Goal: Register for event/course

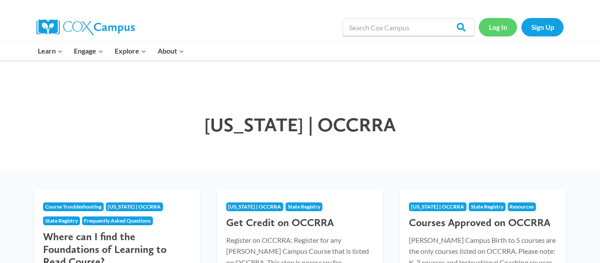
click at [498, 20] on link "Log In" at bounding box center [498, 27] width 38 height 18
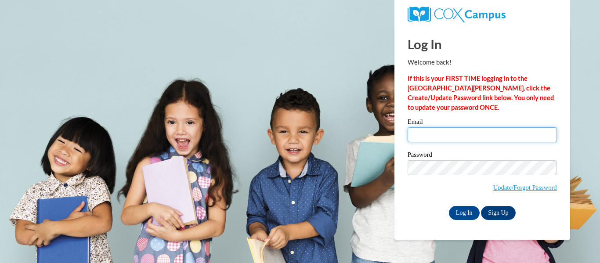
click at [461, 136] on input "Email" at bounding box center [482, 134] width 149 height 15
type input "alissa.perry27@buckeyehillscc.net"
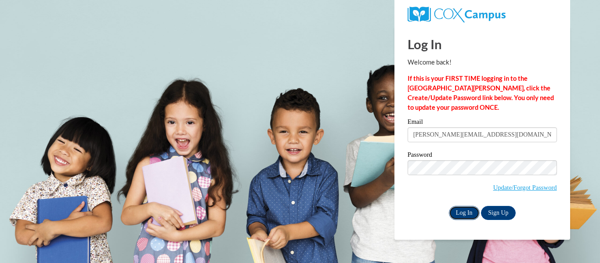
click at [464, 218] on input "Log In" at bounding box center [464, 213] width 31 height 14
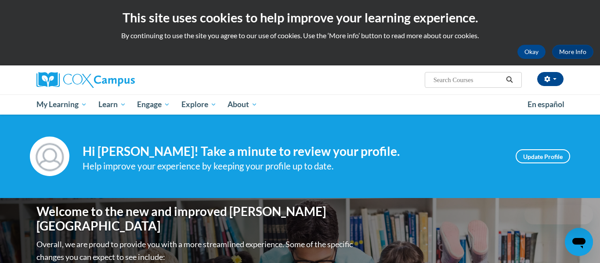
click at [456, 75] on input "Search..." at bounding box center [468, 80] width 70 height 11
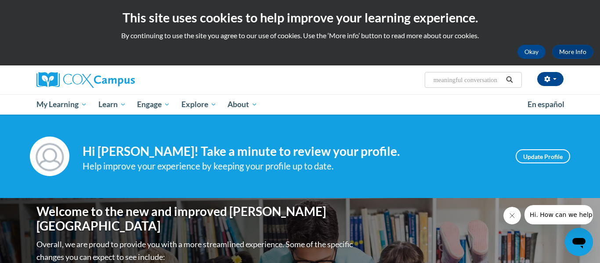
type input "meaningful conversations"
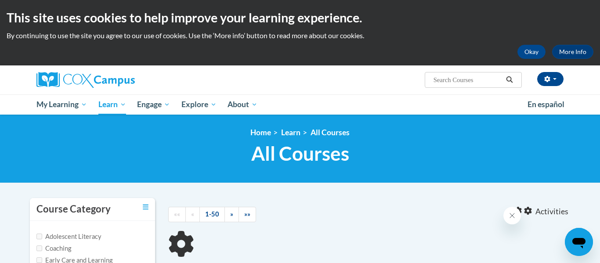
type input "meaningful conversations"
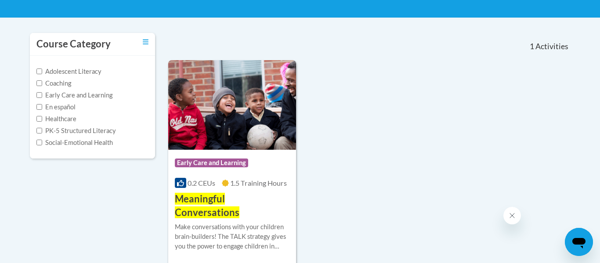
scroll to position [177, 0]
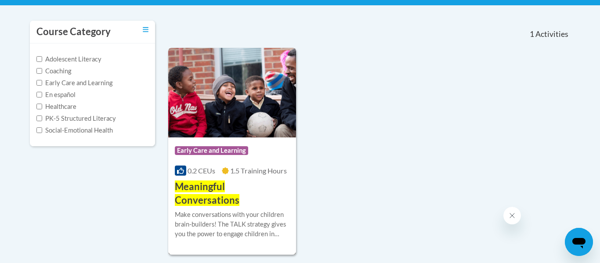
click at [227, 127] on img at bounding box center [232, 93] width 128 height 90
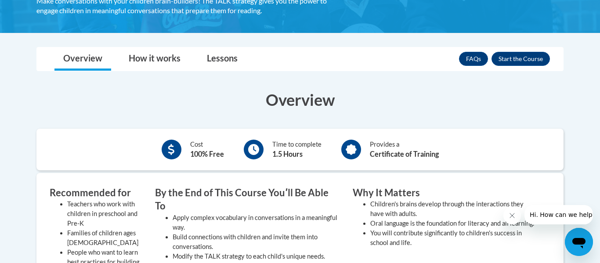
scroll to position [186, 0]
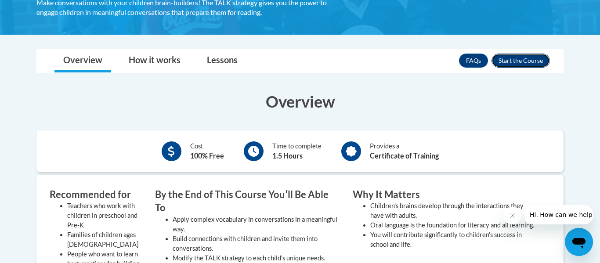
click at [523, 56] on button "Enroll" at bounding box center [521, 61] width 58 height 14
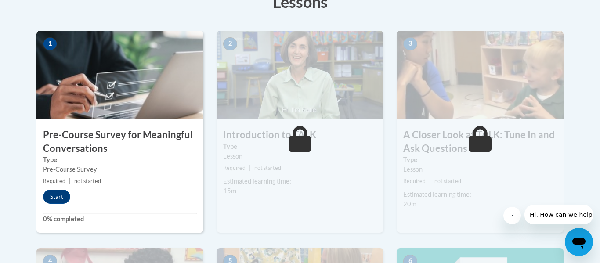
scroll to position [267, 0]
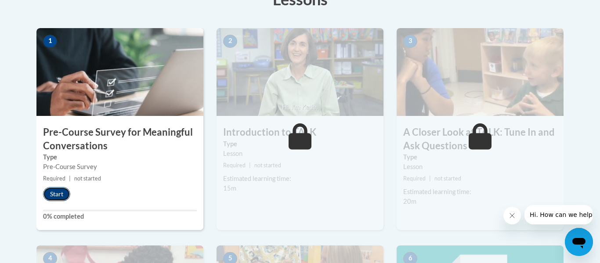
click at [56, 198] on button "Start" at bounding box center [56, 194] width 27 height 14
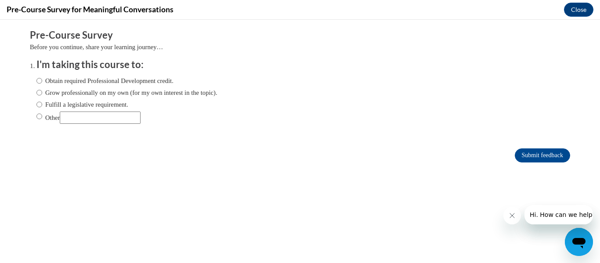
scroll to position [0, 0]
click at [97, 83] on label "Obtain required Professional Development credit." at bounding box center [104, 81] width 137 height 10
click at [42, 83] on input "Obtain required Professional Development credit." at bounding box center [39, 81] width 6 height 10
radio input "true"
click at [559, 158] on input "Submit feedback" at bounding box center [542, 155] width 55 height 14
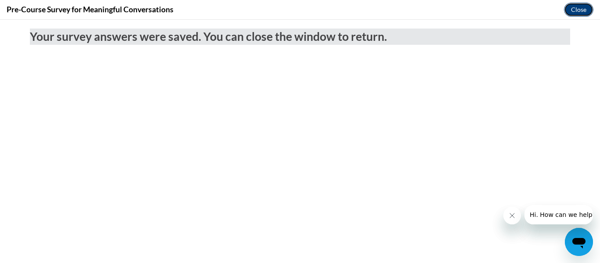
click at [582, 6] on button "Close" at bounding box center [578, 10] width 29 height 14
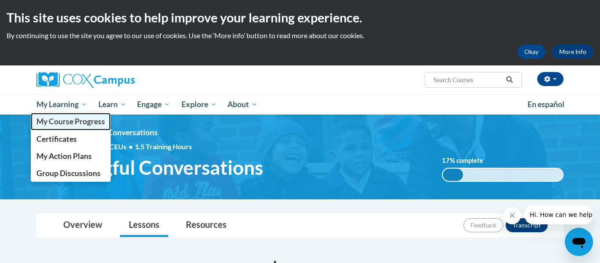
click at [82, 122] on span "My Course Progress" at bounding box center [70, 121] width 69 height 9
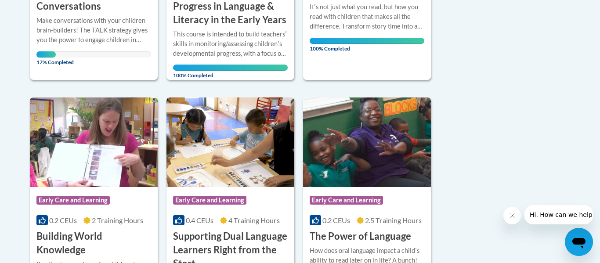
scroll to position [313, 0]
